Goal: Task Accomplishment & Management: Use online tool/utility

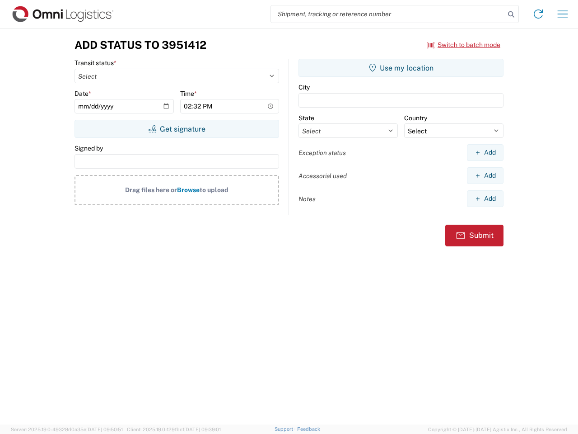
click at [388, 14] on input "search" at bounding box center [388, 13] width 234 height 17
click at [512, 14] on icon at bounding box center [511, 14] width 13 height 13
click at [539, 14] on icon at bounding box center [538, 14] width 14 height 14
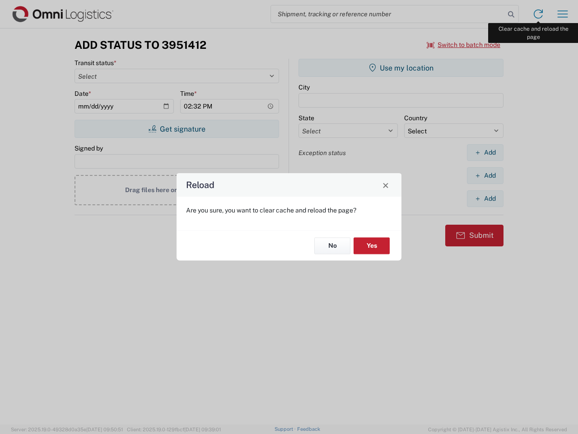
click at [563, 14] on div "Reload Are you sure, you want to clear cache and reload the page? No Yes" at bounding box center [289, 217] width 578 height 434
click at [464, 45] on div "Reload Are you sure, you want to clear cache and reload the page? No Yes" at bounding box center [289, 217] width 578 height 434
click at [177, 129] on div "Reload Are you sure, you want to clear cache and reload the page? No Yes" at bounding box center [289, 217] width 578 height 434
click at [401, 68] on div "Reload Are you sure, you want to clear cache and reload the page? No Yes" at bounding box center [289, 217] width 578 height 434
click at [485, 152] on div "Reload Are you sure, you want to clear cache and reload the page? No Yes" at bounding box center [289, 217] width 578 height 434
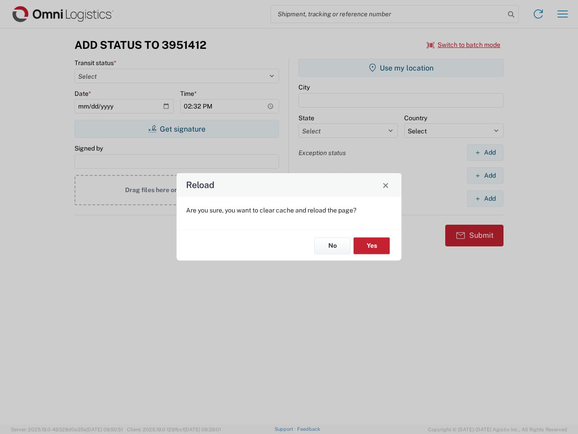
click at [485, 175] on div "Reload Are you sure, you want to clear cache and reload the page? No Yes" at bounding box center [289, 217] width 578 height 434
click at [485, 198] on div "Reload Are you sure, you want to clear cache and reload the page? No Yes" at bounding box center [289, 217] width 578 height 434
